Goal: Information Seeking & Learning: Learn about a topic

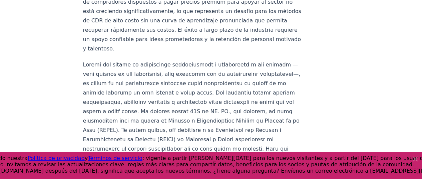
scroll to position [1049, 0]
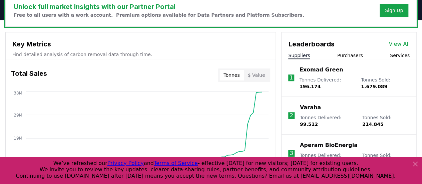
scroll to position [221, 0]
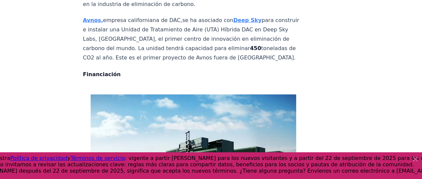
scroll to position [881, 0]
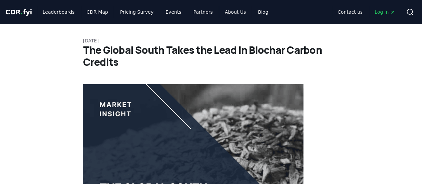
drag, startPoint x: 30, startPoint y: 12, endPoint x: 3, endPoint y: 13, distance: 26.7
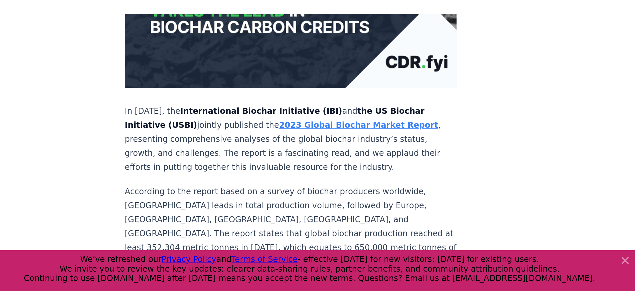
scroll to position [233, 0]
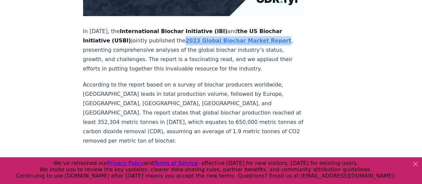
drag, startPoint x: 267, startPoint y: 19, endPoint x: 177, endPoint y: 22, distance: 90.7
click at [177, 27] on p "In [DATE], the International Biochar Initiative (IBI) and the US Biochar Initia…" at bounding box center [193, 50] width 221 height 47
copy strong "2023 Global Biochar Market Report"
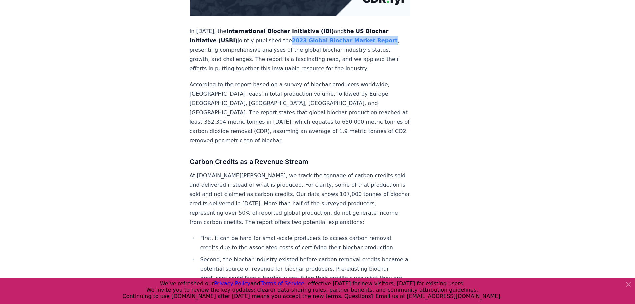
click at [326, 37] on strong "2023 Global Biochar Market Report" at bounding box center [345, 40] width 106 height 6
